Goal: Information Seeking & Learning: Learn about a topic

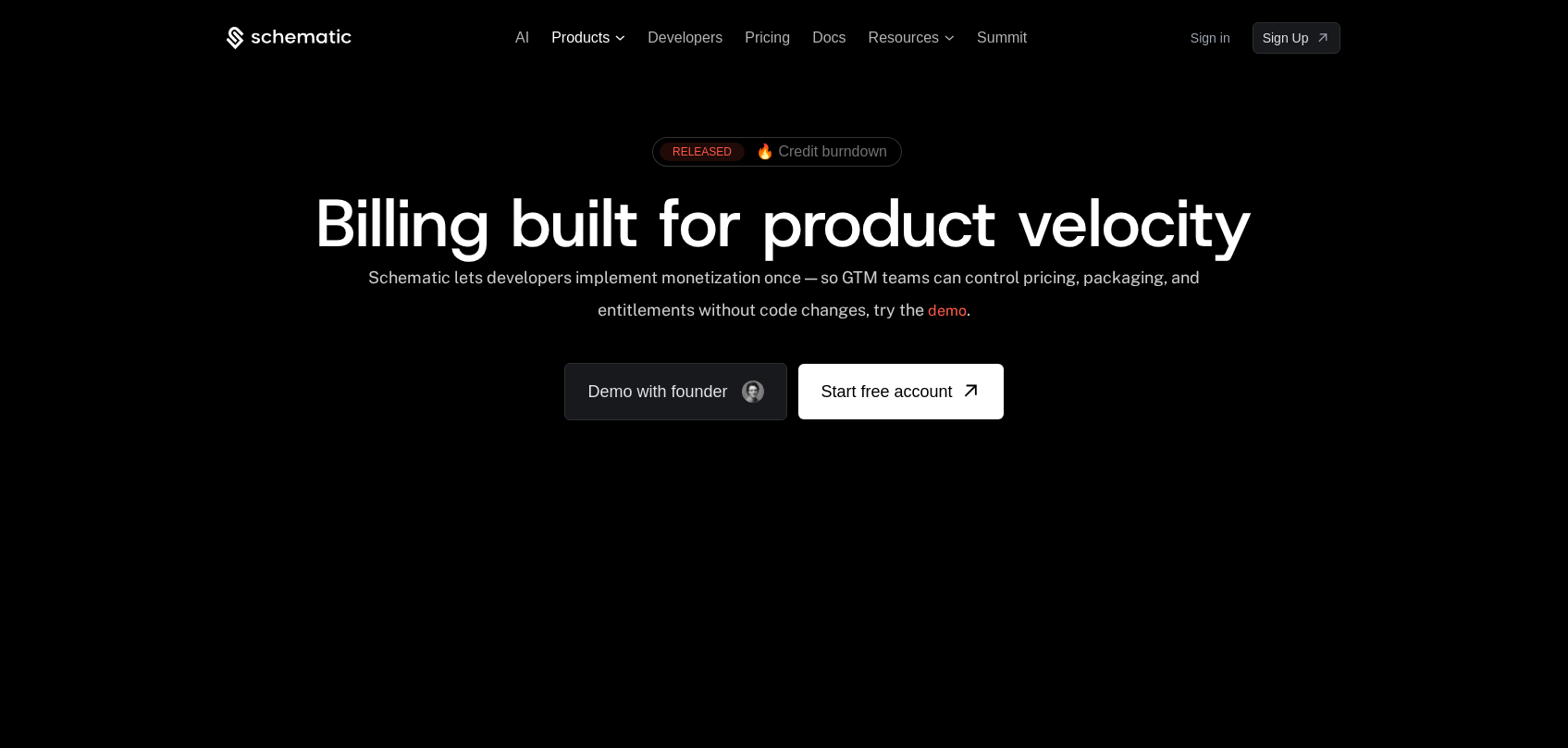
click at [591, 37] on span "Products" at bounding box center [580, 38] width 58 height 17
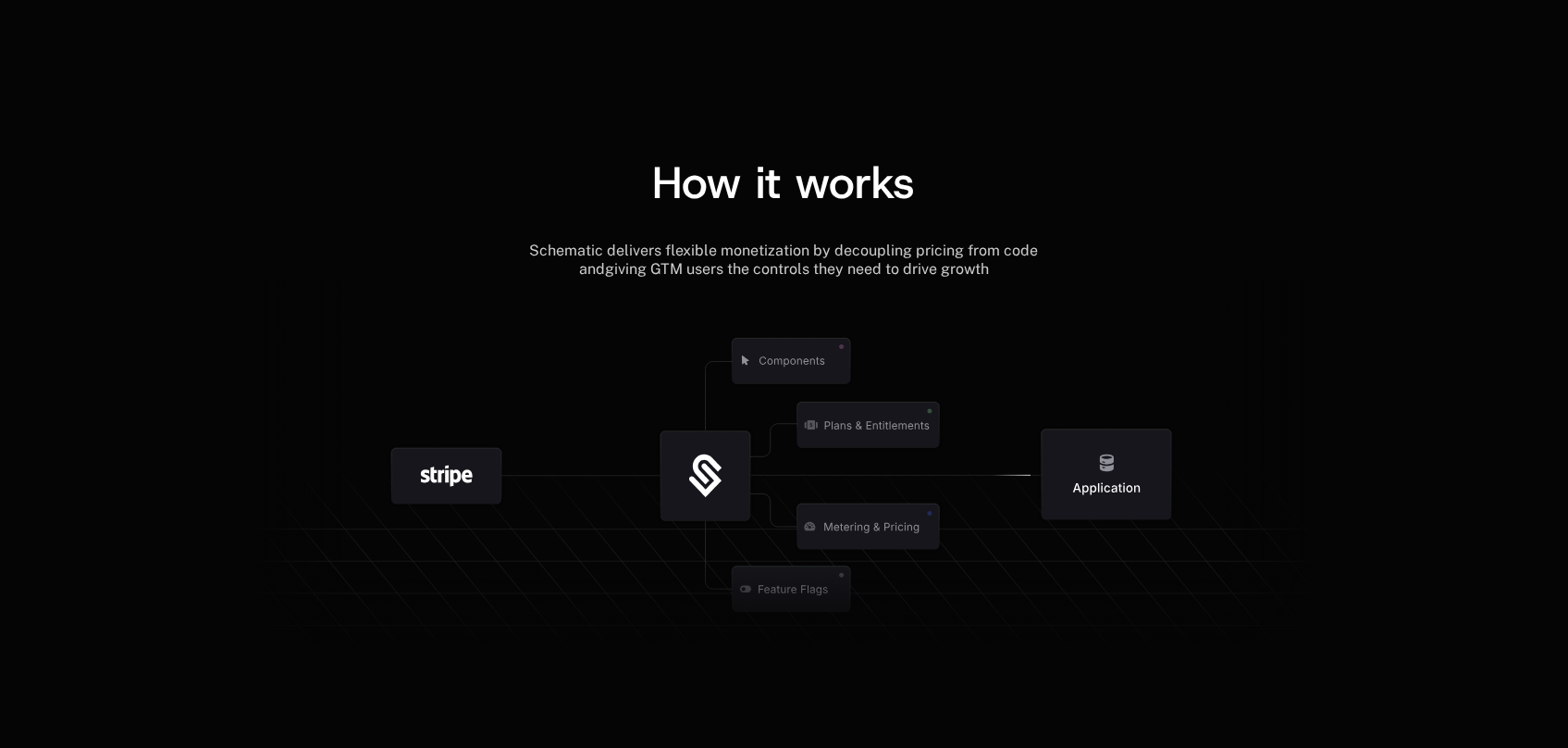
scroll to position [1979, 0]
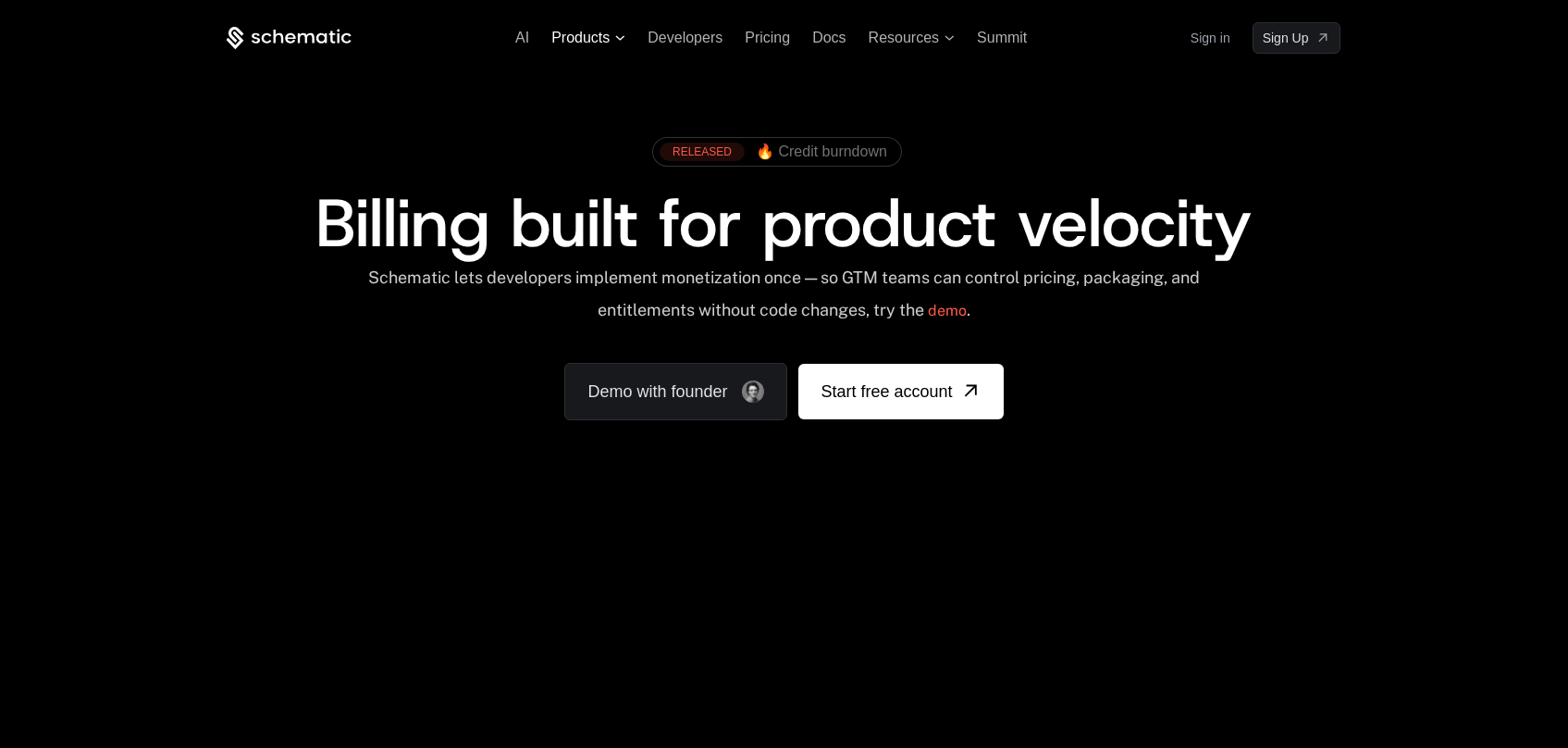
click at [610, 42] on span "Products" at bounding box center [588, 38] width 74 height 17
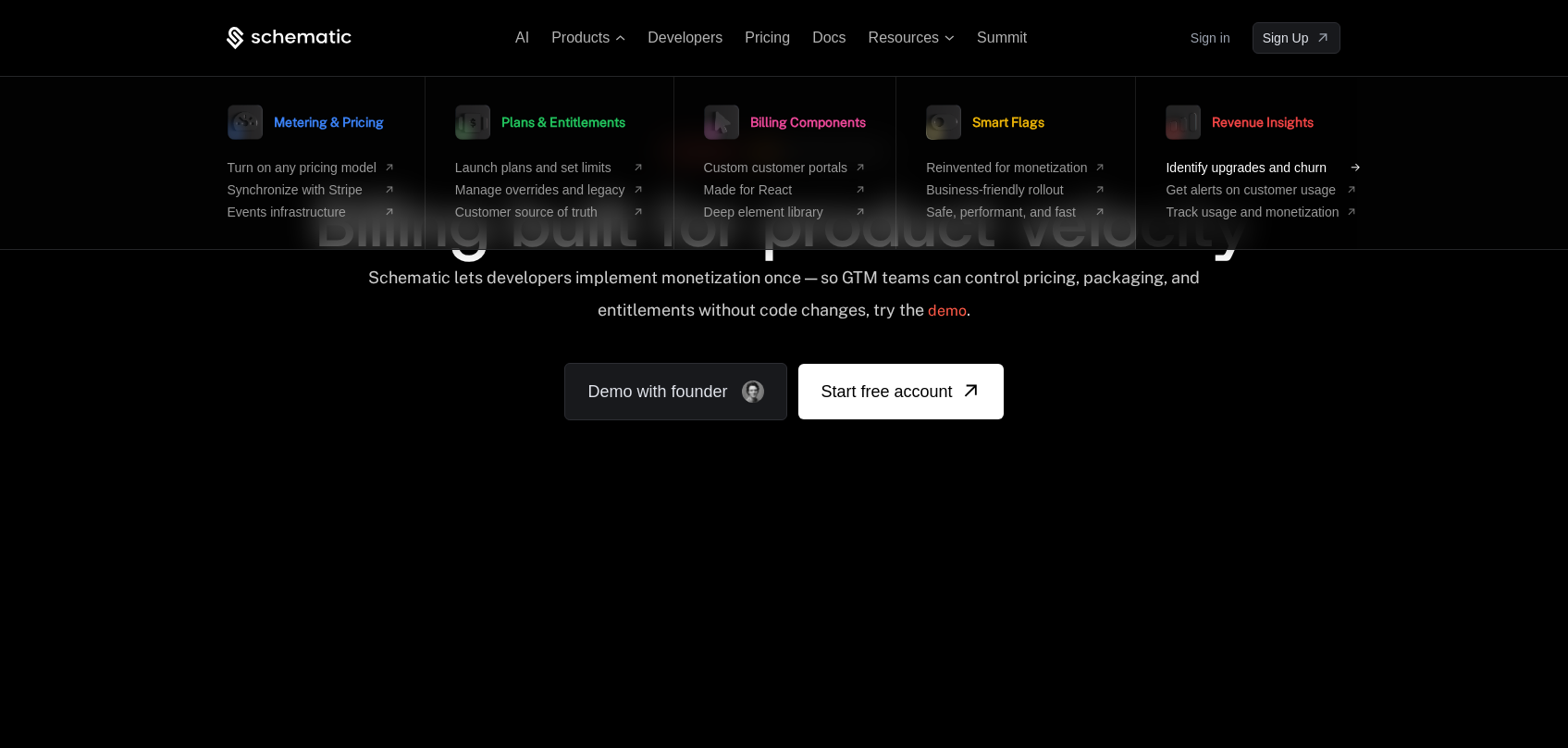
click at [1254, 164] on span "Identify upgrades and churn" at bounding box center [1252, 167] width 173 height 15
